Goal: Information Seeking & Learning: Find specific fact

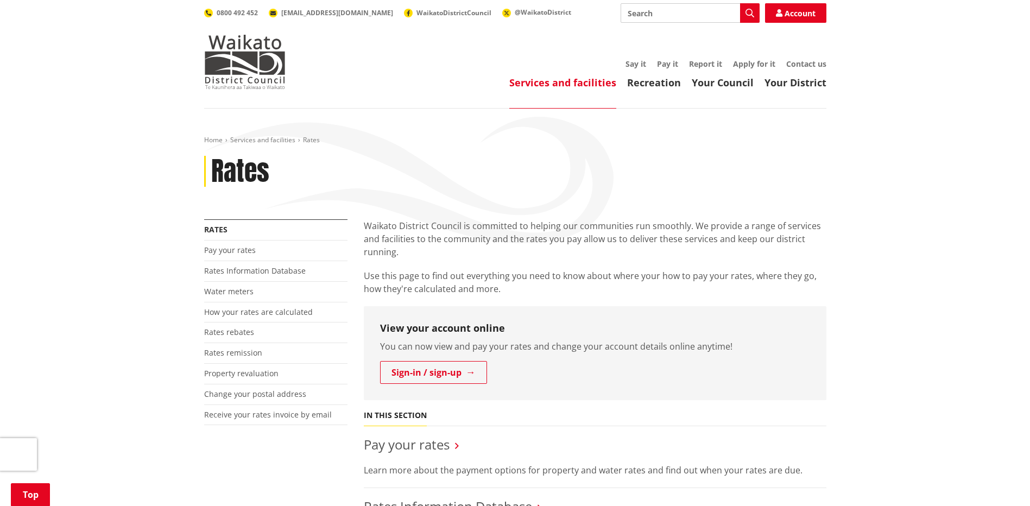
scroll to position [217, 0]
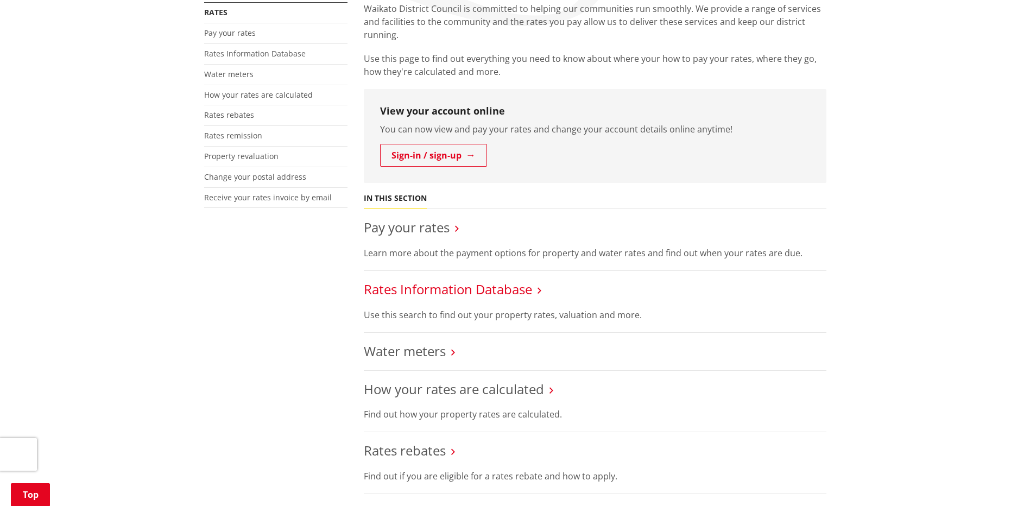
click at [485, 293] on link "Rates Information Database" at bounding box center [448, 289] width 168 height 18
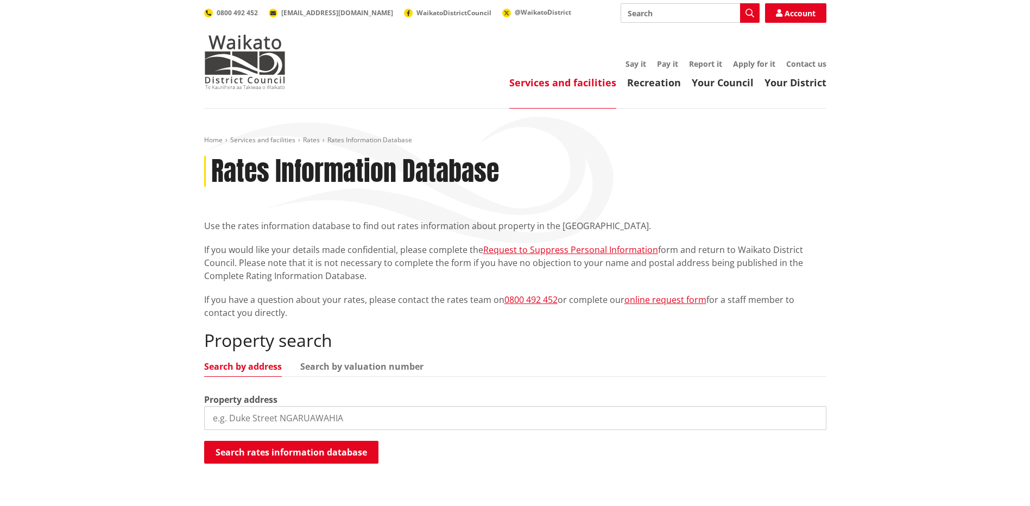
click at [330, 419] on input "search" at bounding box center [515, 418] width 622 height 24
paste input "[STREET_ADDRESS]"
type input "15 Panewaka Street"
click at [287, 451] on button "Search rates information database" at bounding box center [291, 452] width 174 height 23
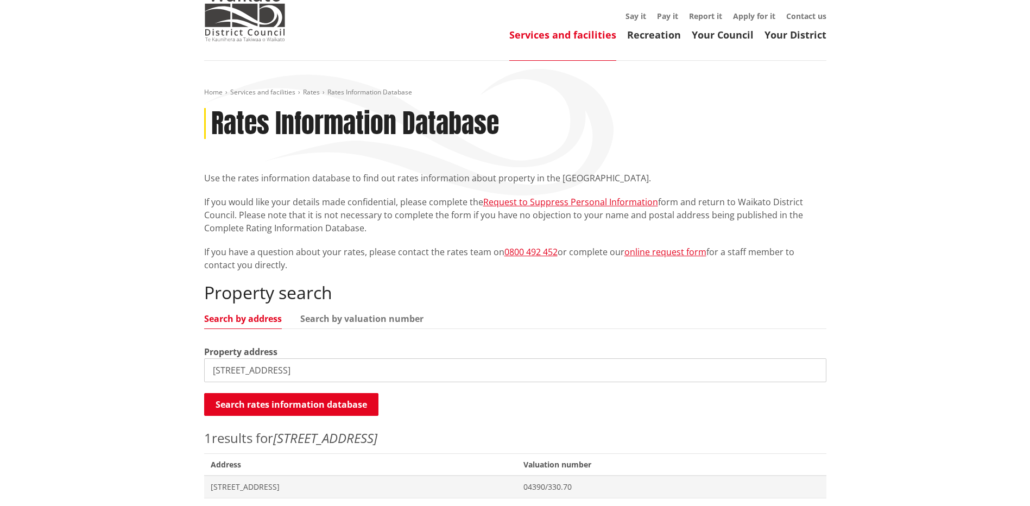
scroll to position [109, 0]
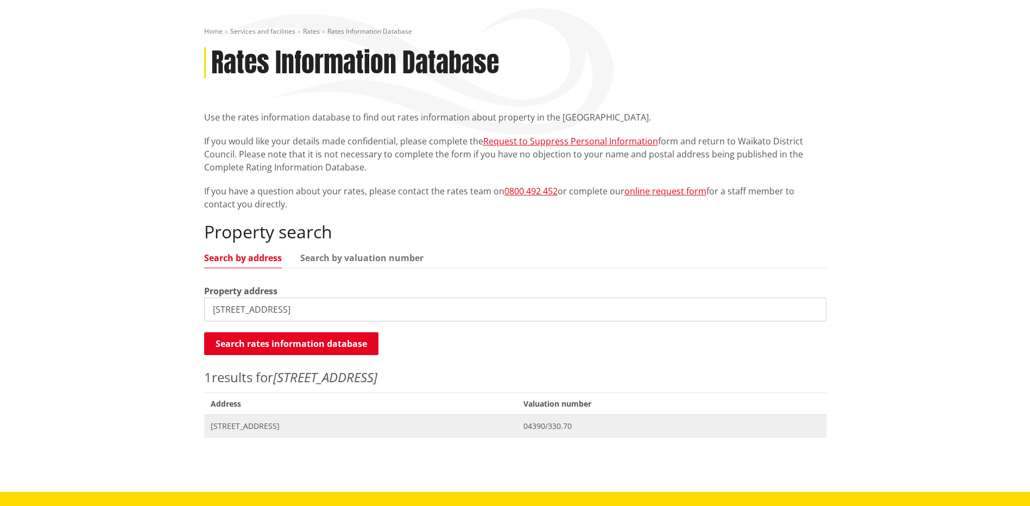
click at [259, 428] on span "15 Panewaka Street TE KAUWHATA" at bounding box center [361, 426] width 300 height 11
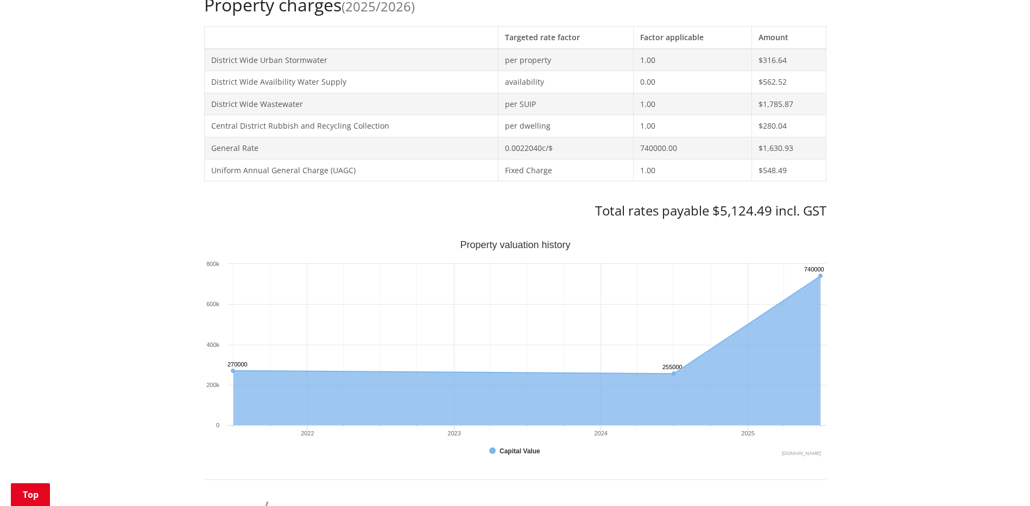
scroll to position [489, 0]
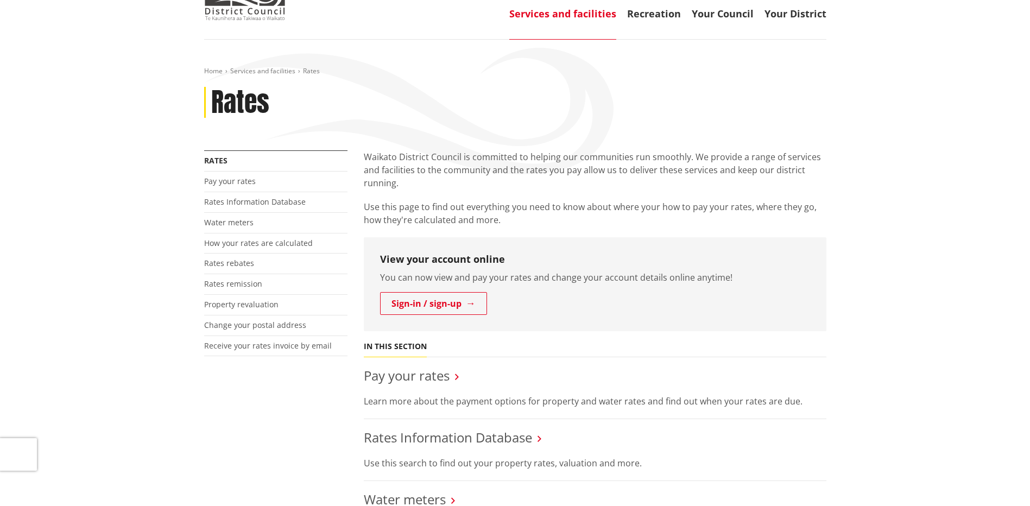
scroll to position [163, 0]
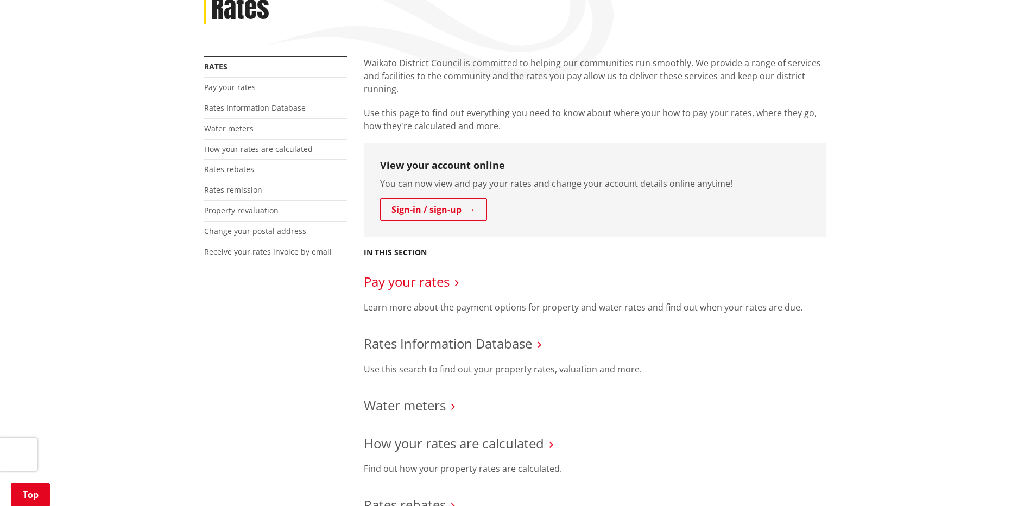
click at [446, 284] on link "Pay your rates" at bounding box center [407, 281] width 86 height 18
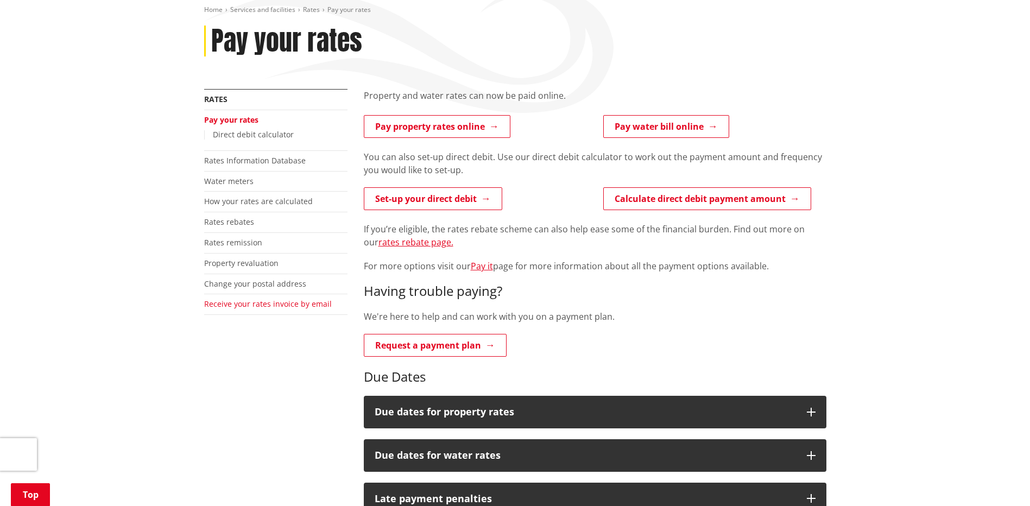
scroll to position [109, 0]
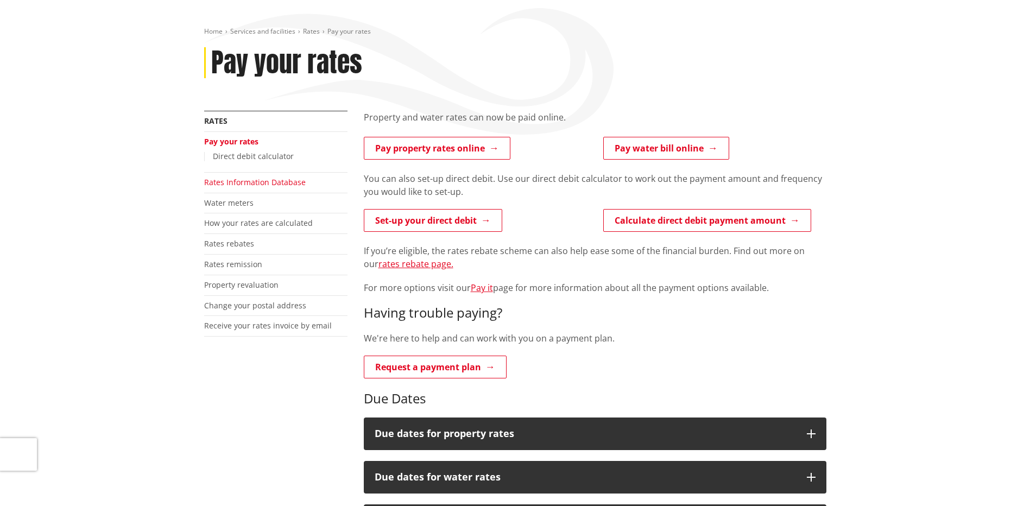
click at [265, 182] on link "Rates Information Database" at bounding box center [255, 182] width 102 height 10
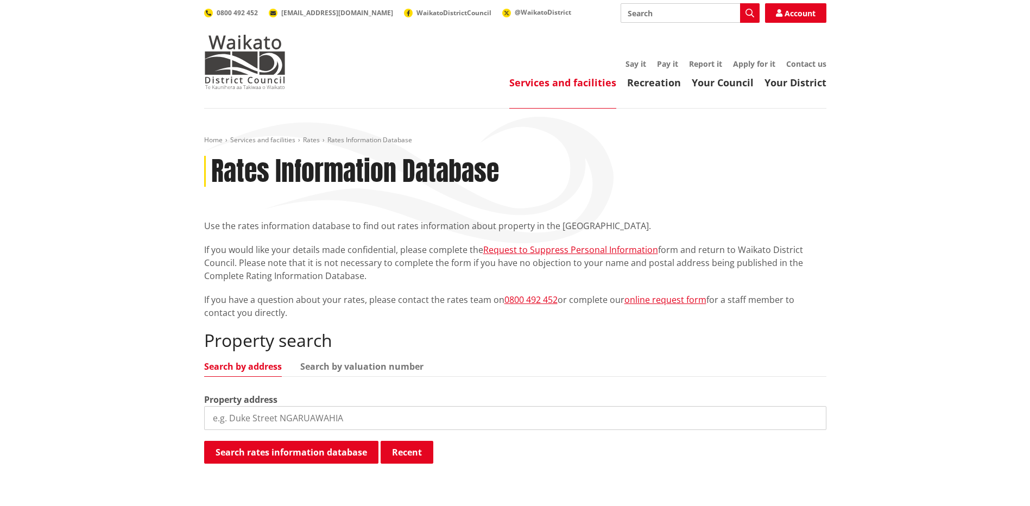
click at [297, 415] on input "search" at bounding box center [515, 418] width 622 height 24
paste input "15 Panewaka Street"
type input "15 Panewaka Street"
click at [278, 451] on button "Search rates information database" at bounding box center [291, 452] width 174 height 23
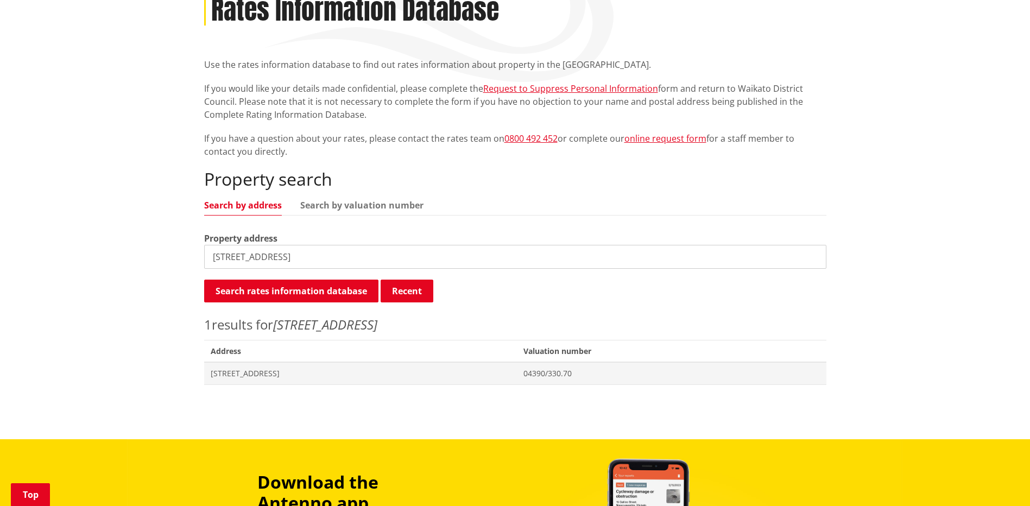
scroll to position [163, 0]
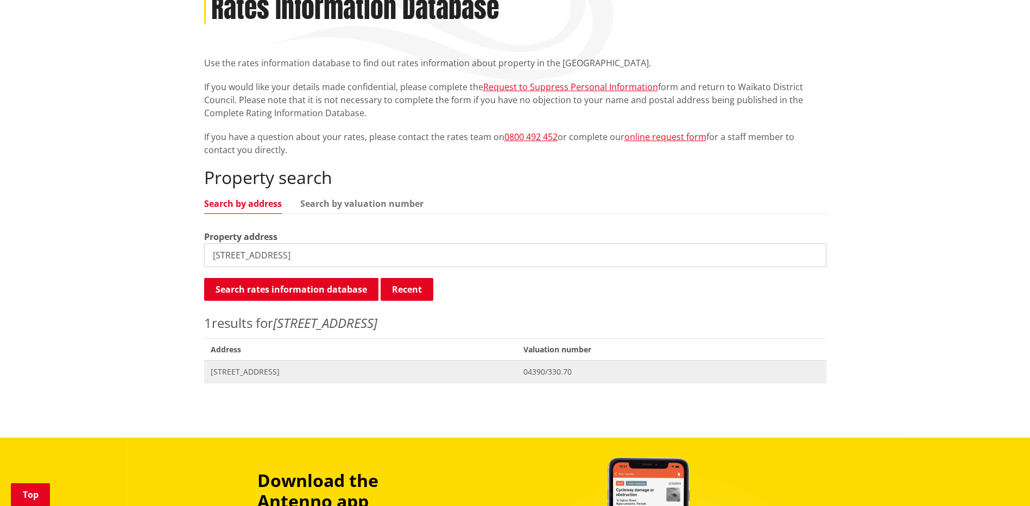
click at [318, 367] on span "[STREET_ADDRESS]" at bounding box center [361, 371] width 300 height 11
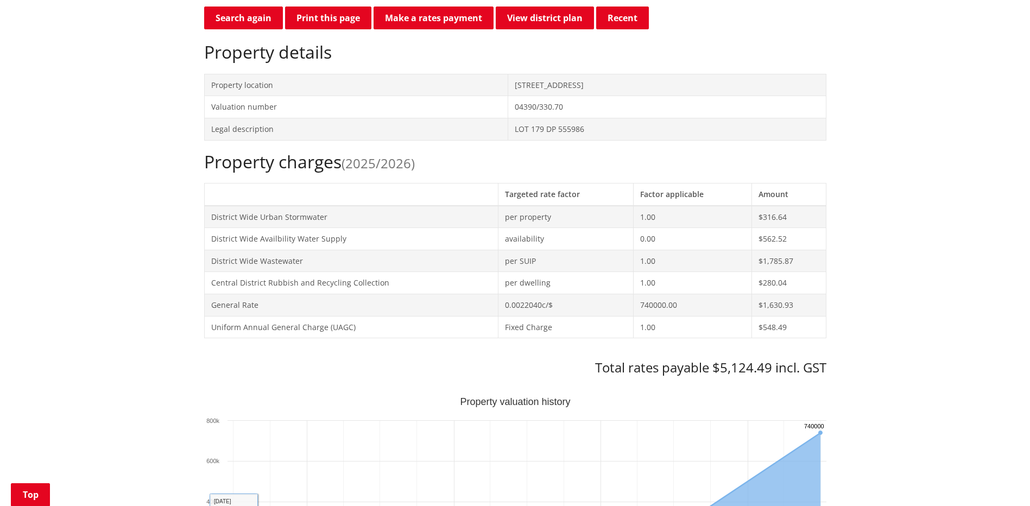
scroll to position [434, 0]
